Goal: Information Seeking & Learning: Find specific fact

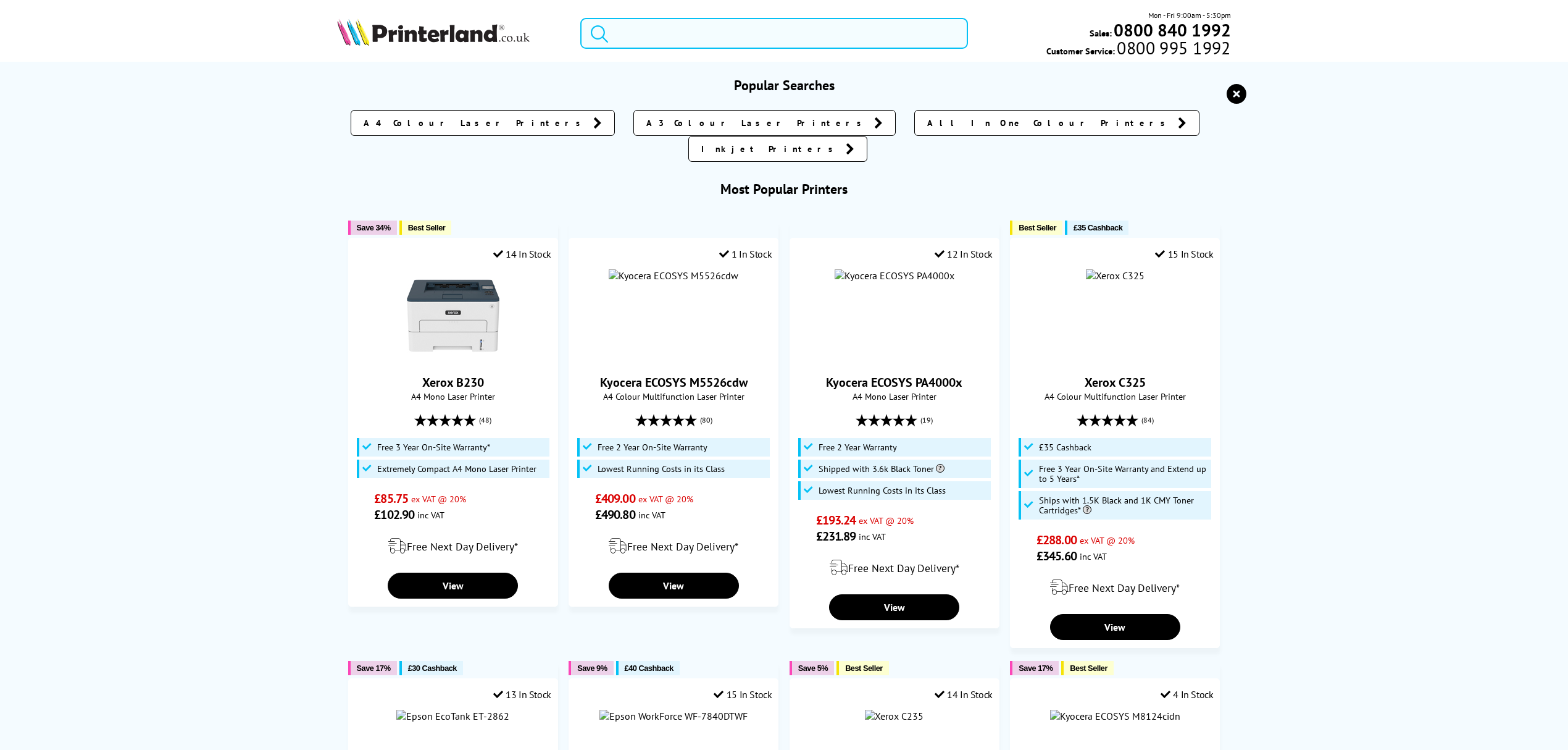
click at [910, 26] on input "search" at bounding box center [774, 33] width 388 height 31
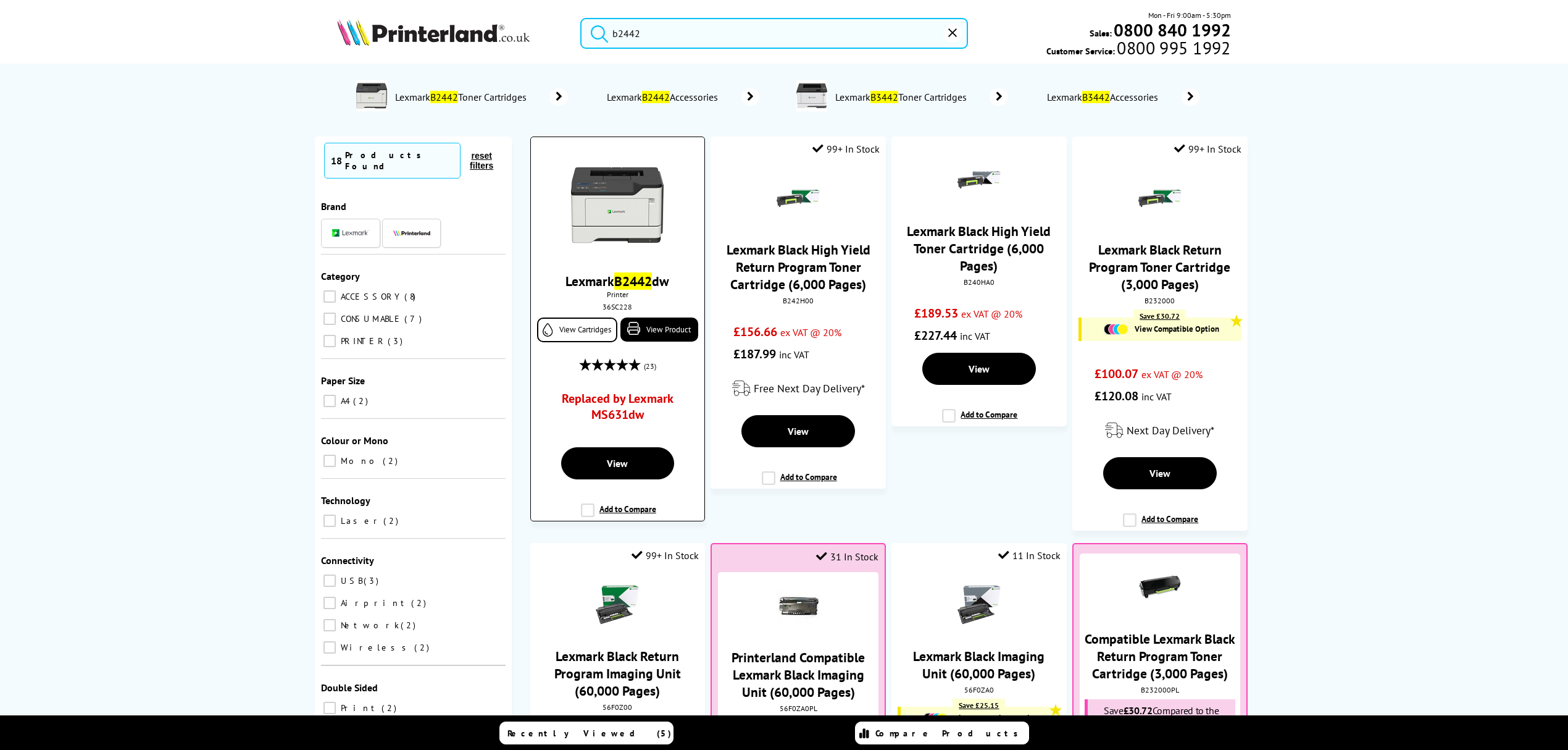
type input "b2442"
click at [602, 192] on img at bounding box center [618, 205] width 93 height 93
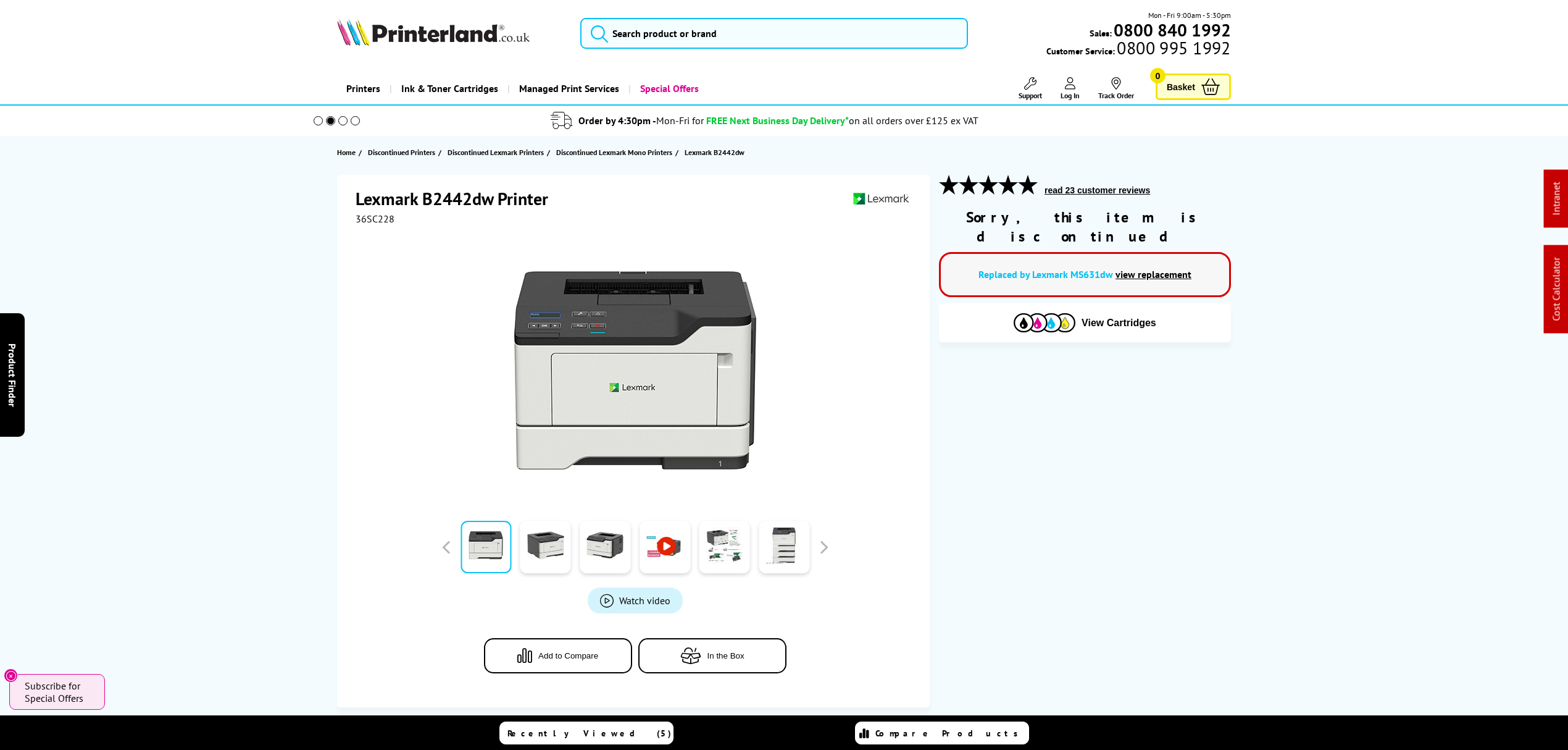
drag, startPoint x: 902, startPoint y: 285, endPoint x: 789, endPoint y: 15, distance: 292.7
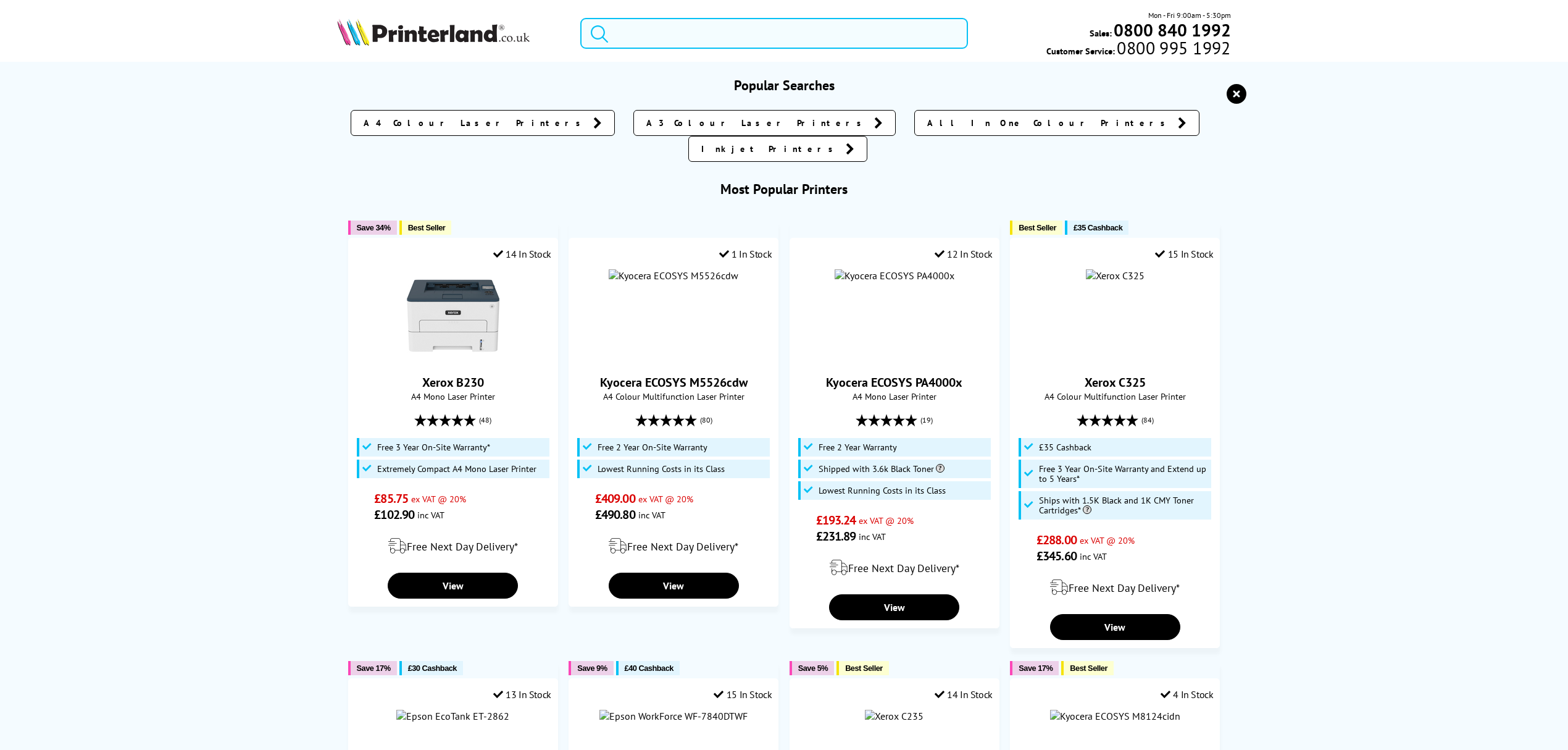
click at [788, 35] on input "search" at bounding box center [774, 33] width 388 height 31
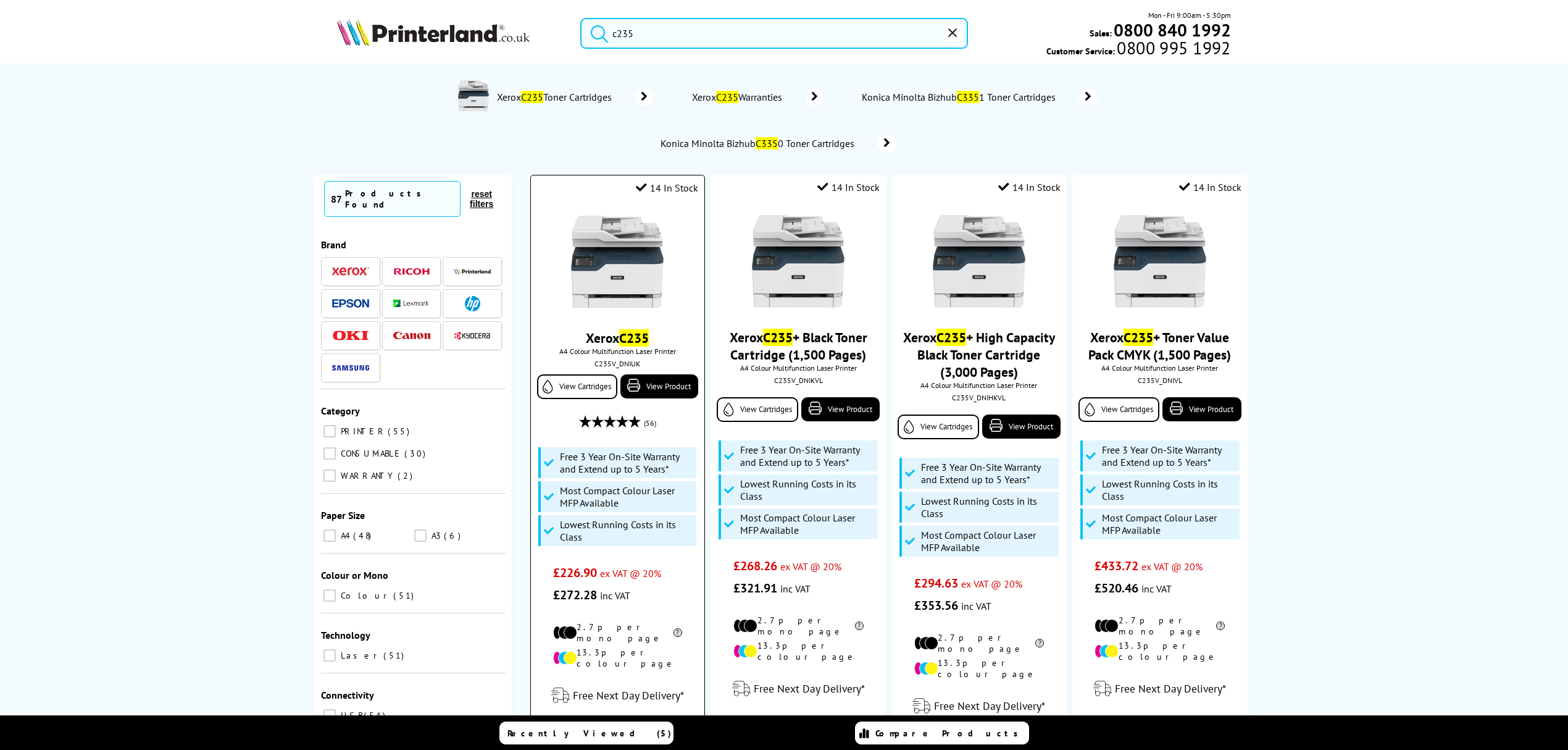
type input "c235"
click at [622, 258] on img at bounding box center [618, 262] width 93 height 93
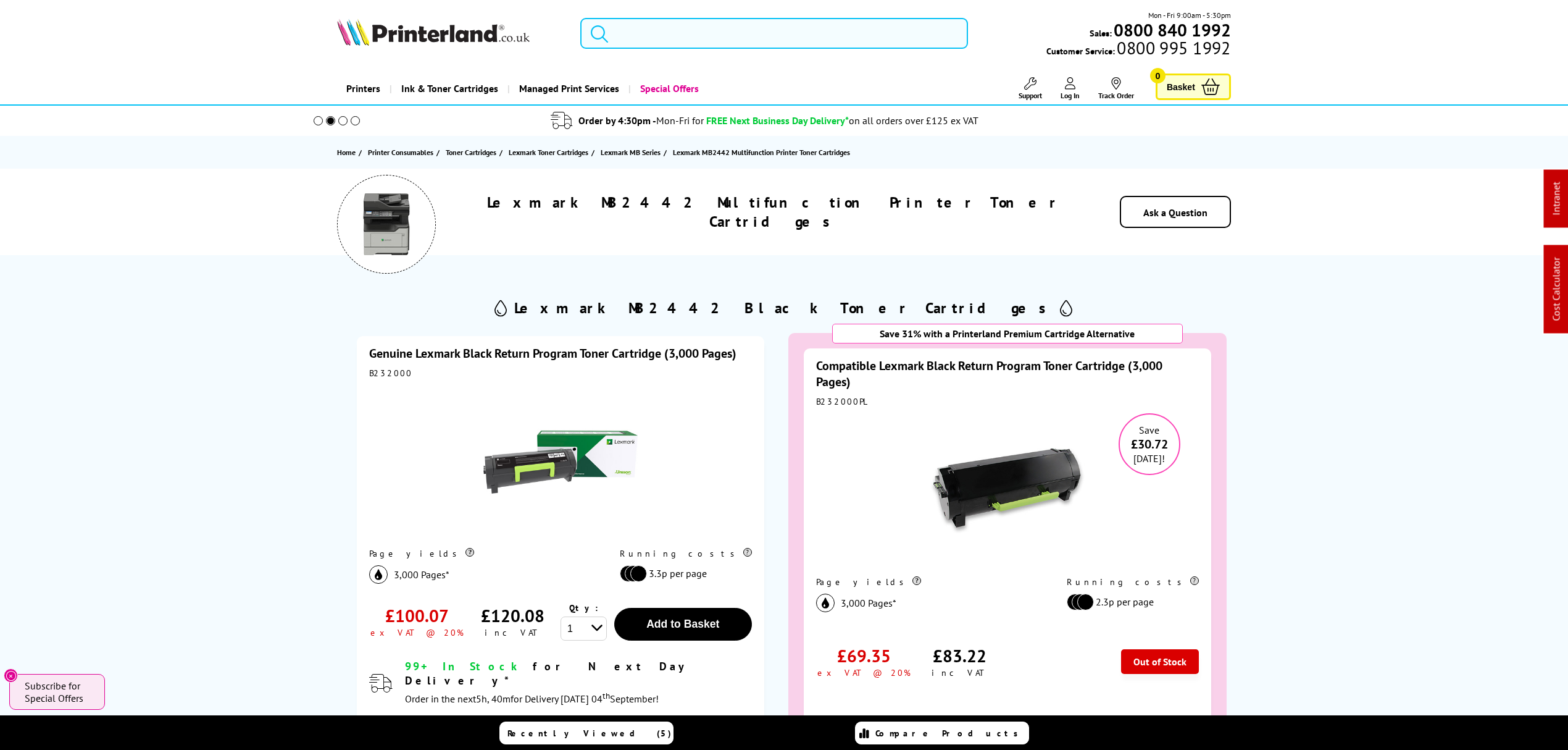
click at [734, 25] on input "search" at bounding box center [774, 33] width 388 height 31
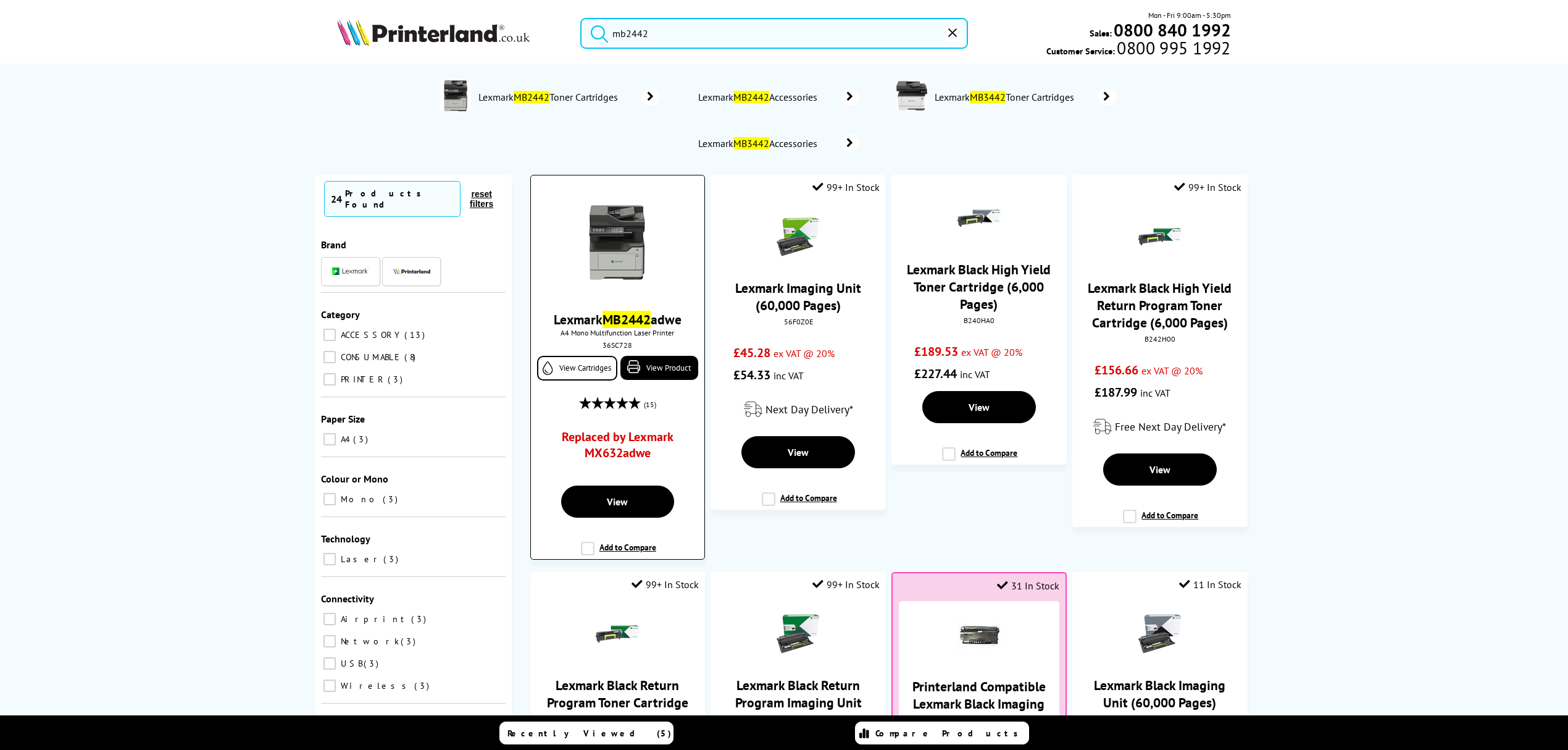
type input "mb2442"
click at [621, 268] on img at bounding box center [618, 243] width 93 height 93
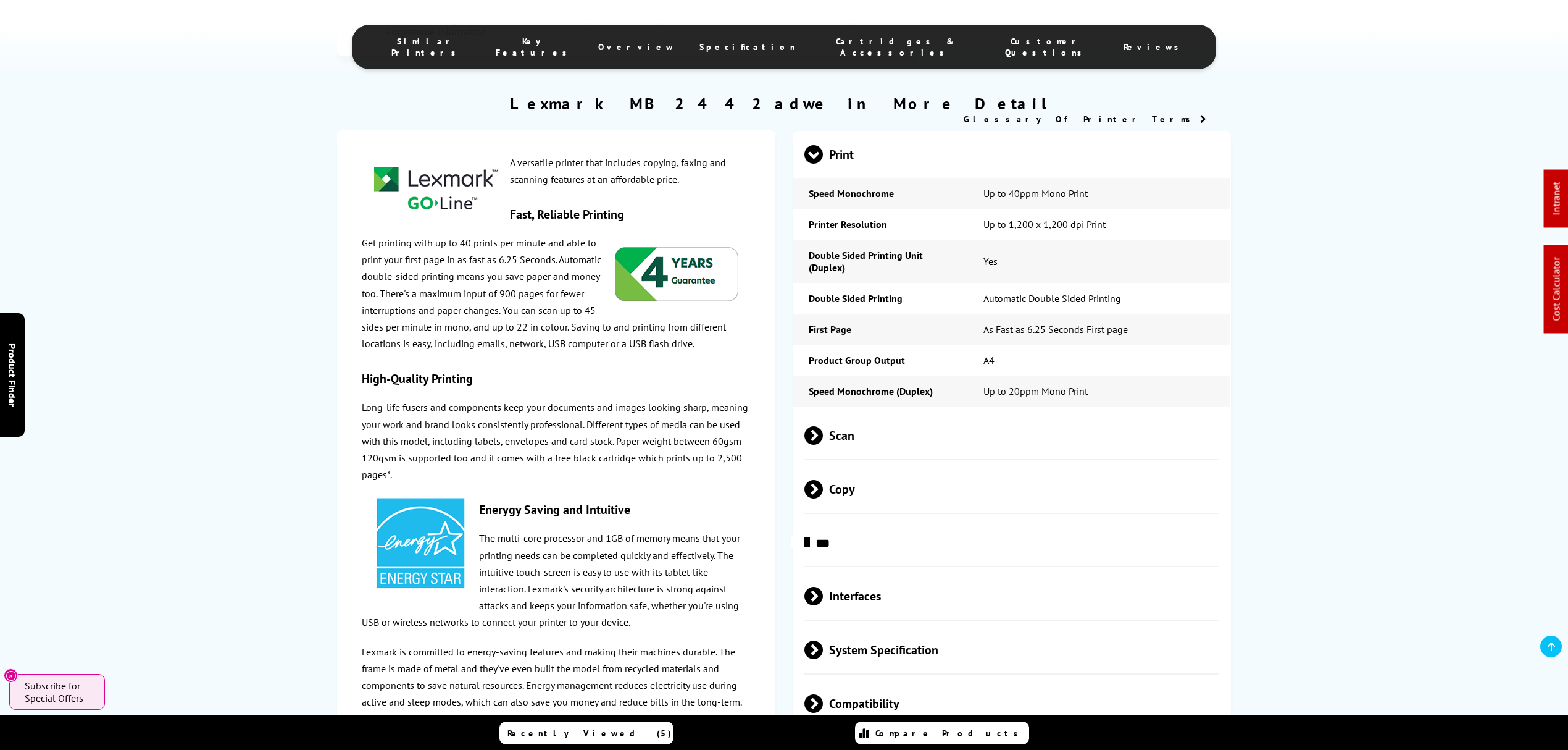
scroll to position [1729, 0]
click at [868, 412] on span "Scan" at bounding box center [1011, 434] width 415 height 46
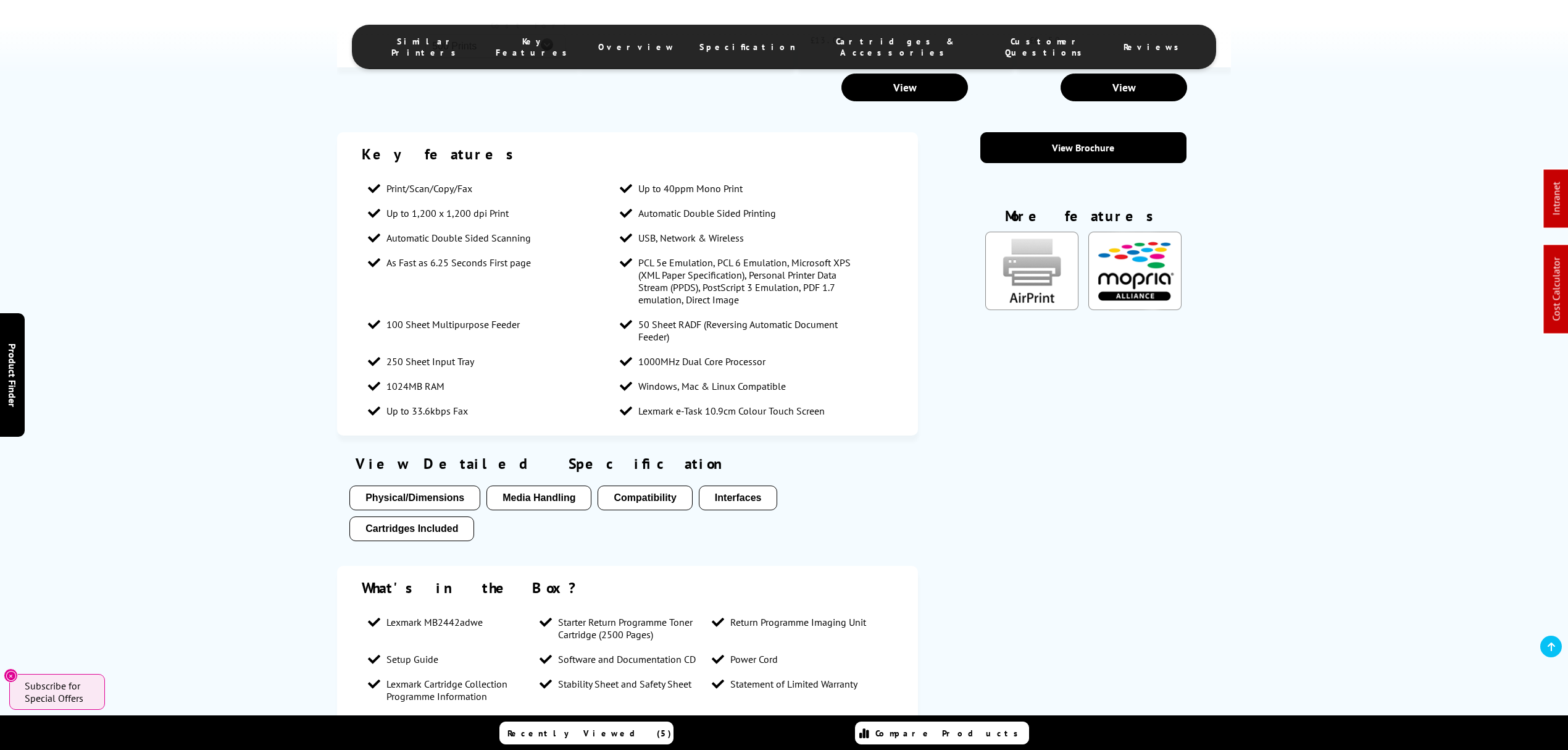
scroll to position [0, 0]
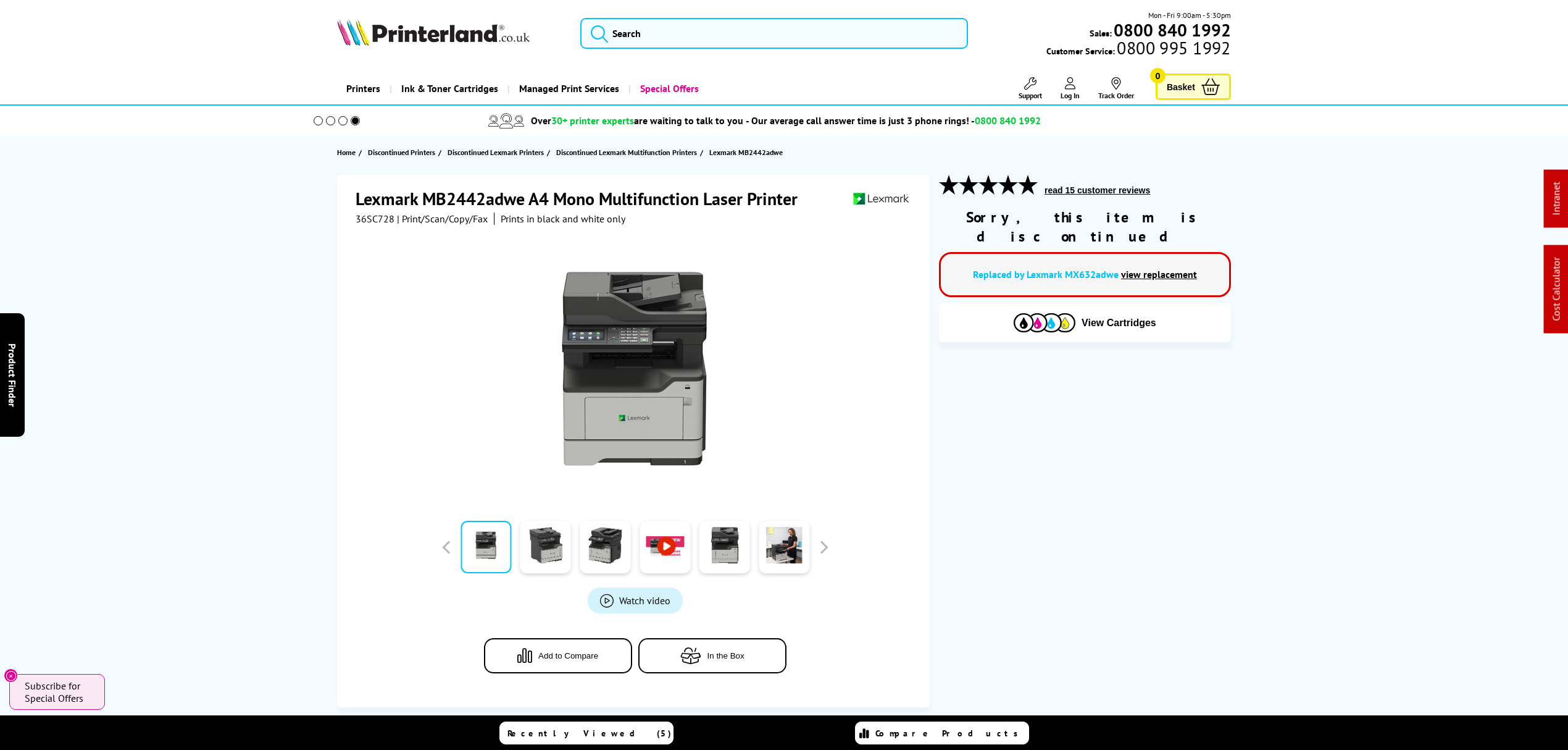
drag, startPoint x: 959, startPoint y: 577, endPoint x: 981, endPoint y: 136, distance: 441.5
drag, startPoint x: 924, startPoint y: 101, endPoint x: 917, endPoint y: -93, distance: 194.1
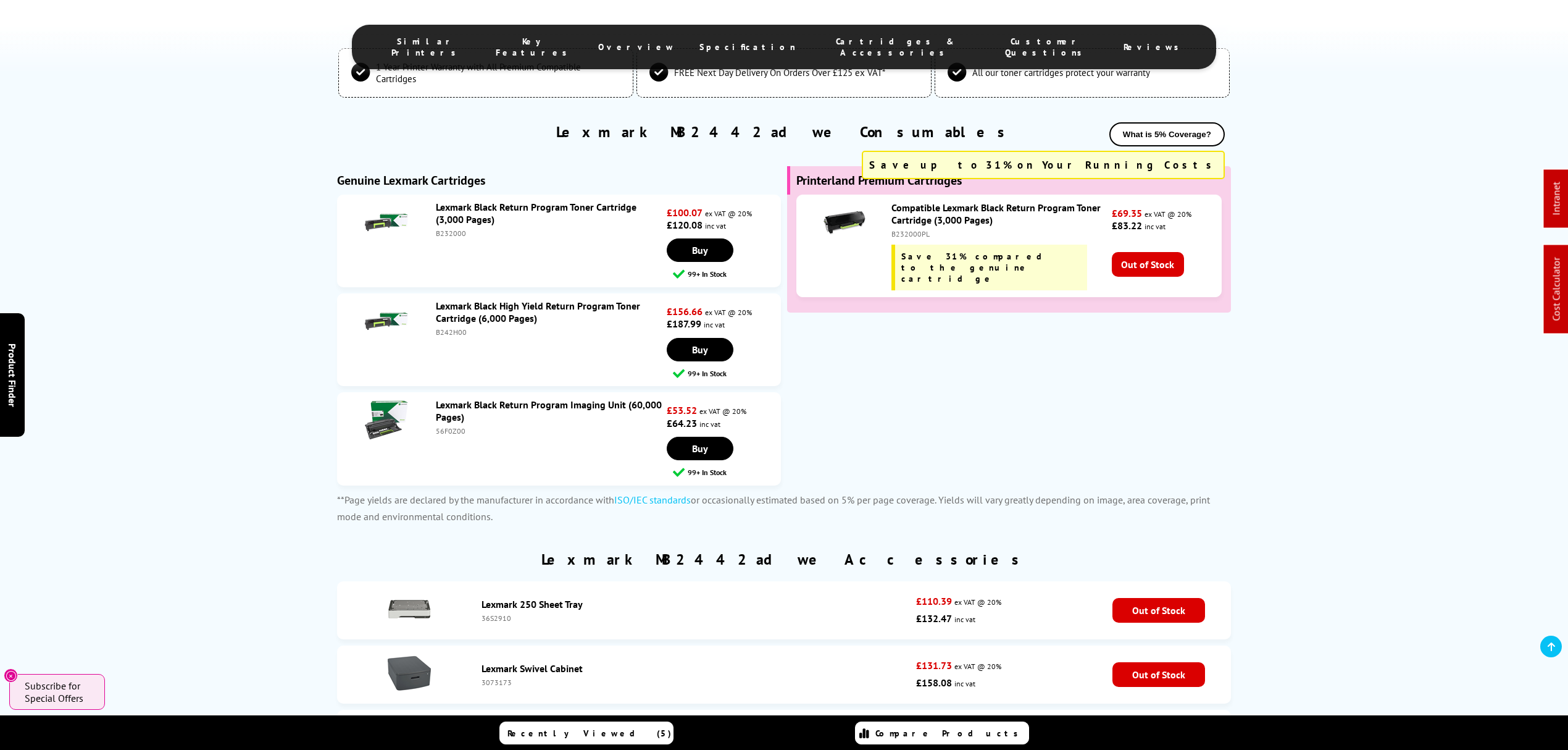
scroll to position [3212, 0]
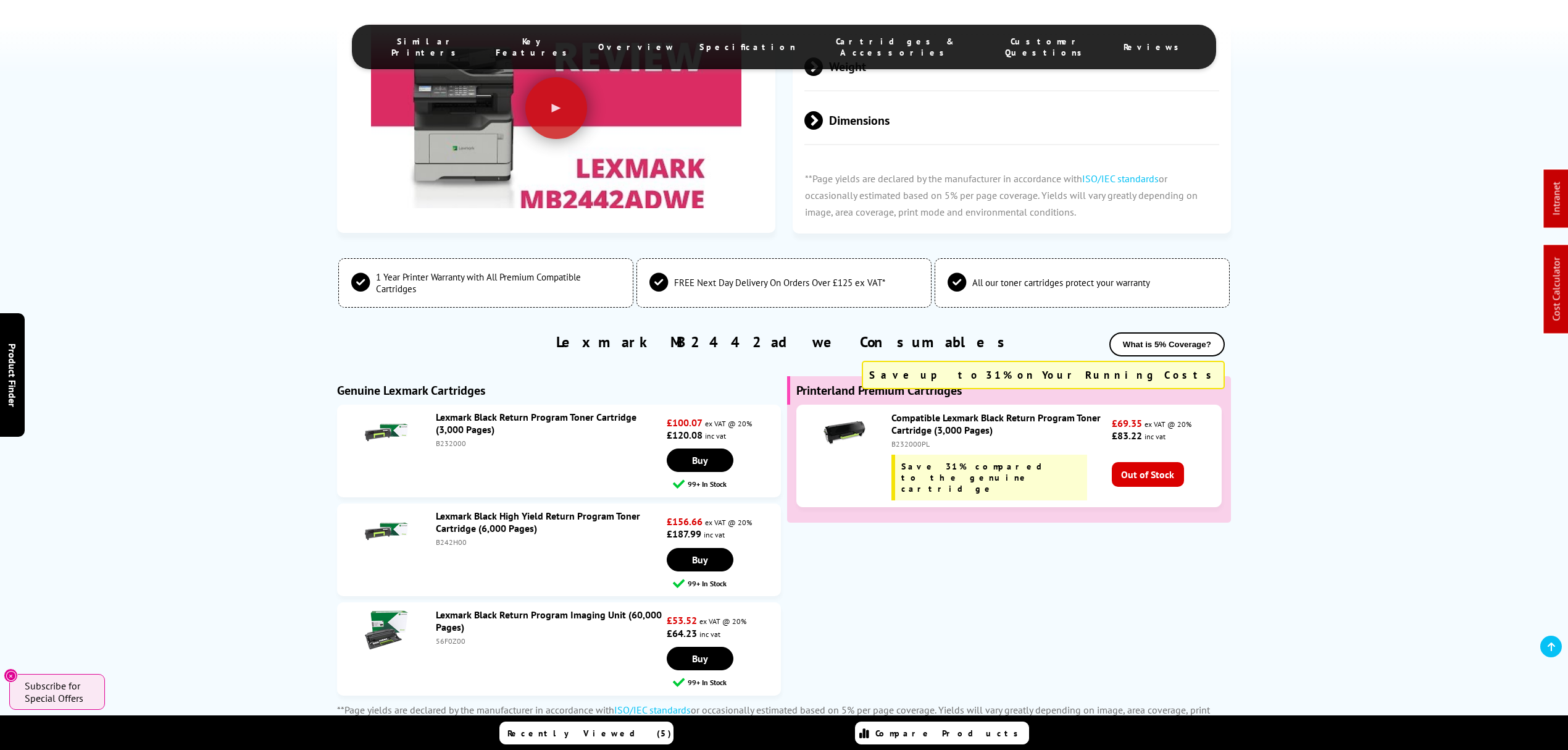
click at [463, 538] on div "B242H00" at bounding box center [549, 542] width 228 height 10
click at [454, 538] on div "B242H00" at bounding box center [549, 542] width 228 height 10
copy div "B242H00"
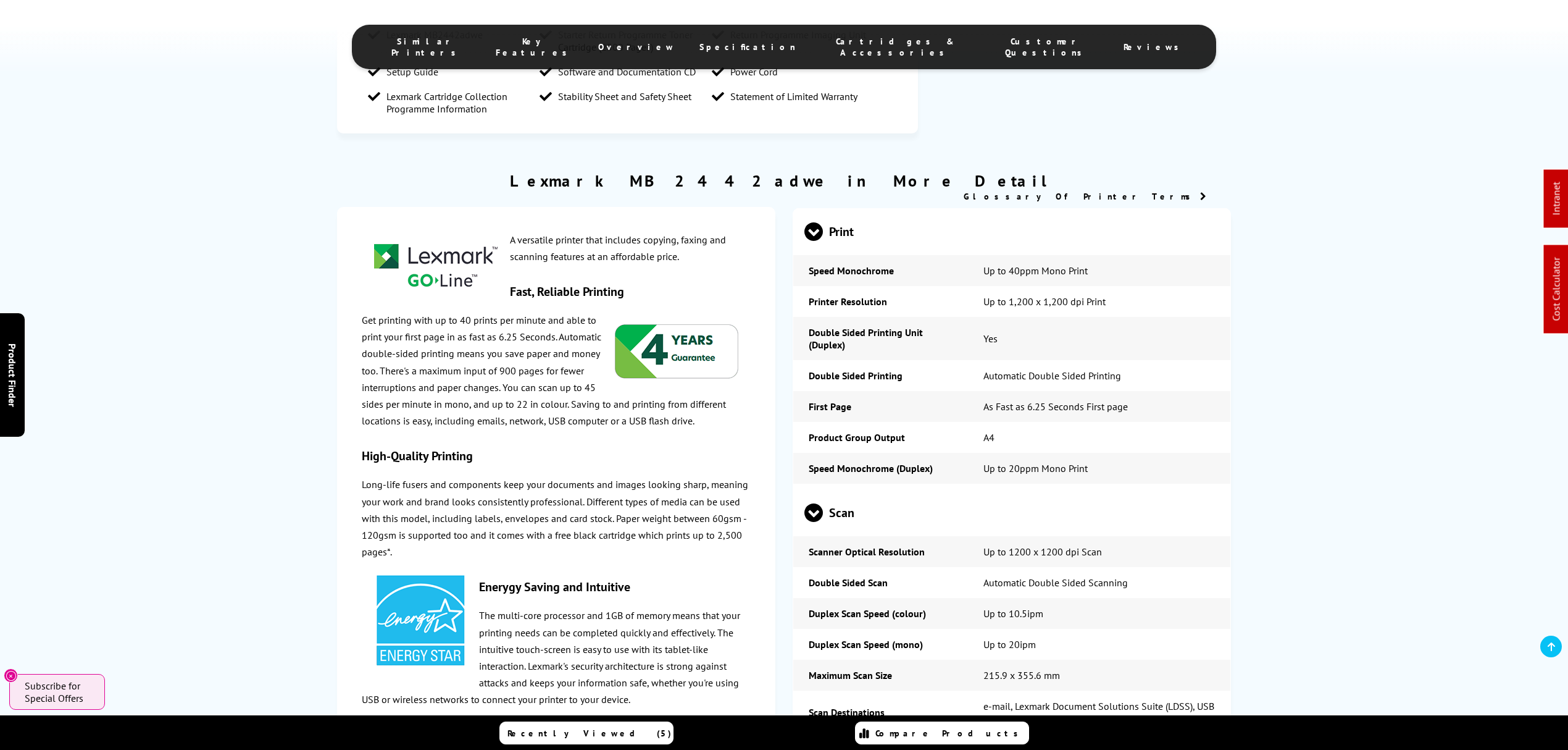
scroll to position [378, 0]
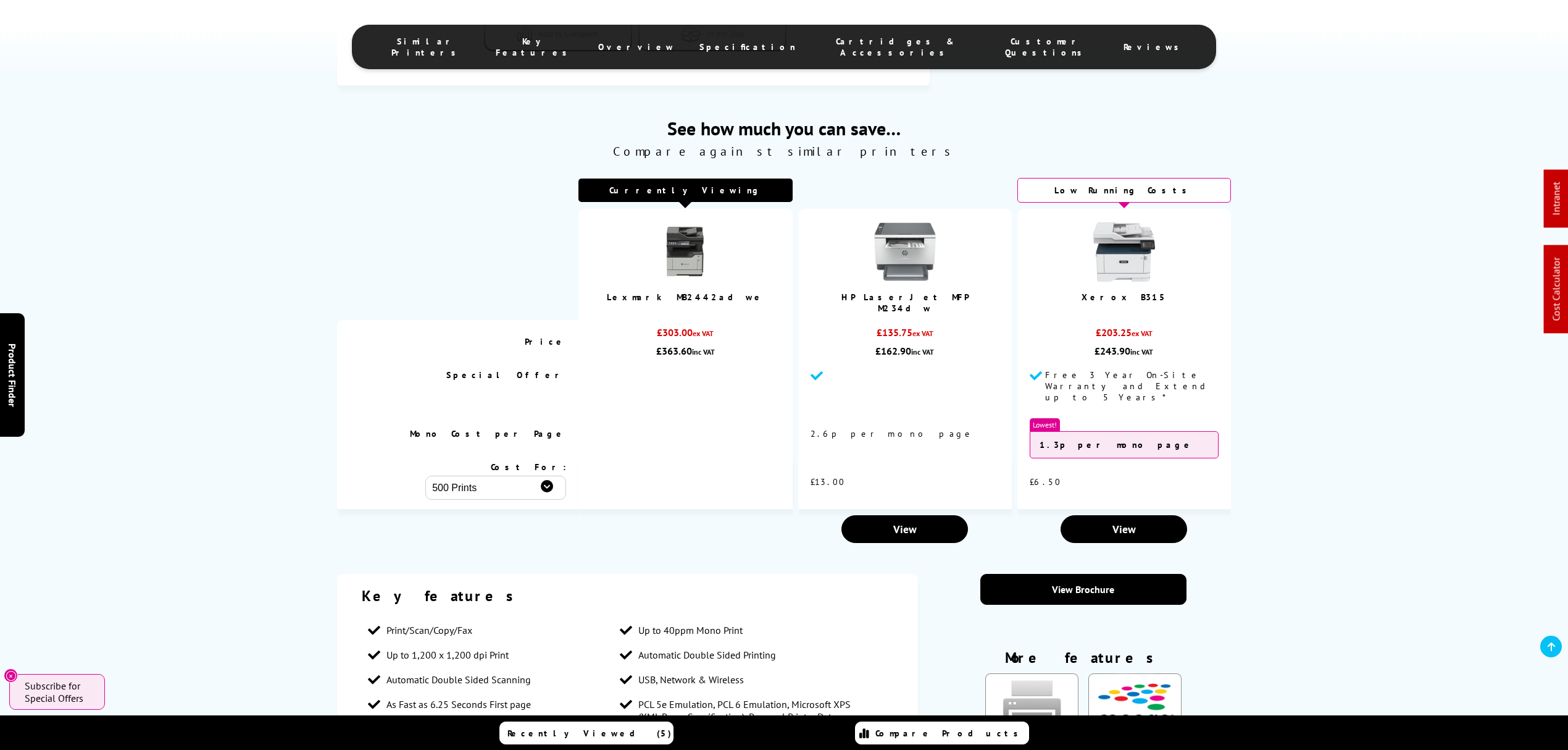
drag, startPoint x: 284, startPoint y: 192, endPoint x: 271, endPoint y: 85, distance: 107.8
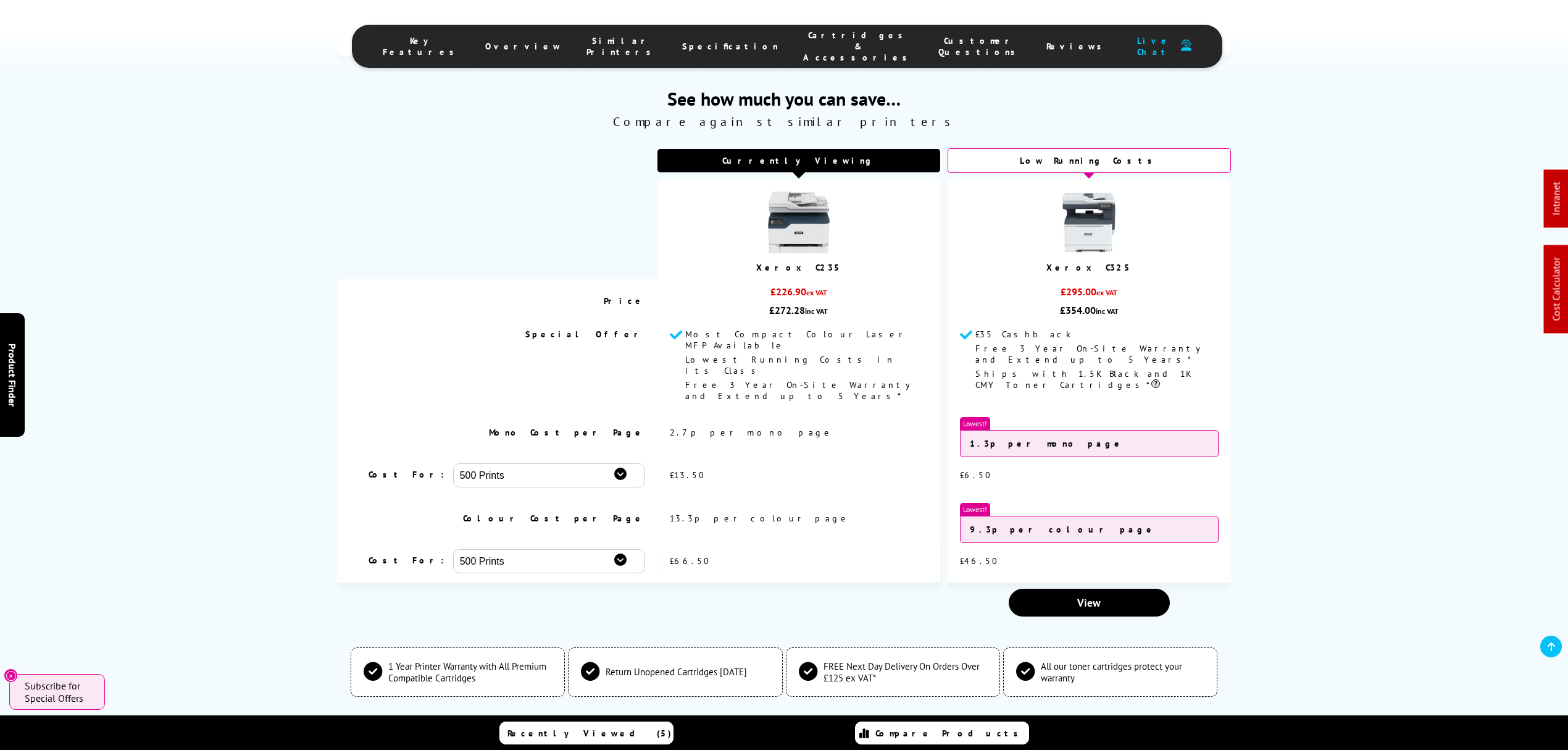
scroll to position [4529, 0]
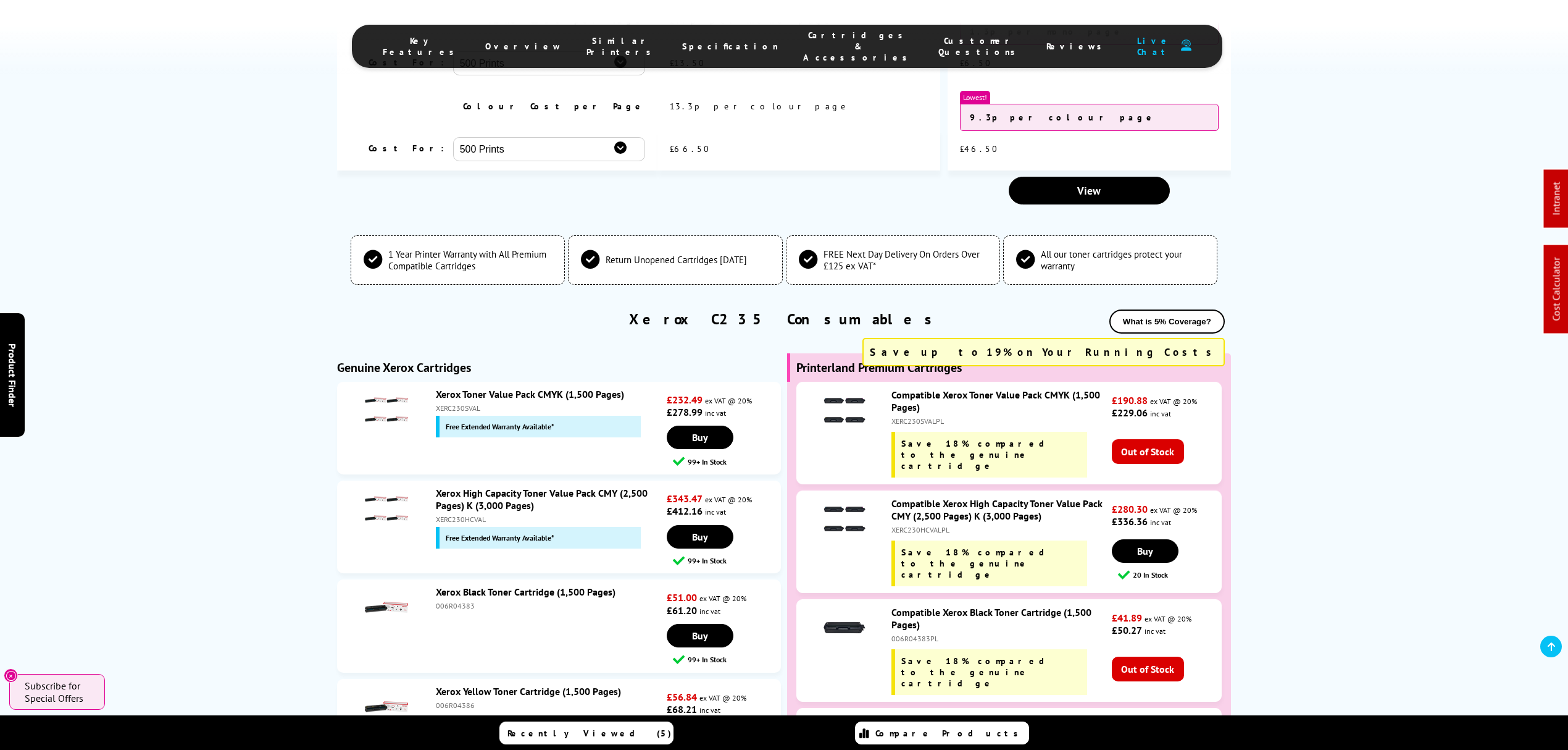
click at [453, 515] on div "XERC230HCVAL" at bounding box center [549, 519] width 228 height 10
copy div "XERC230HCVAL"
